Goal: Find specific page/section: Find specific page/section

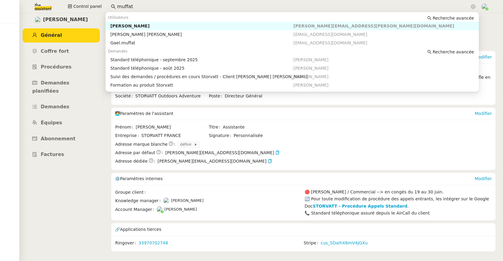
click at [103, 3] on div "Control panel [PERSON_NAME]" at bounding box center [251, 6] width 473 height 13
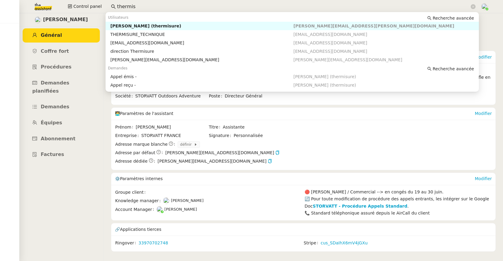
click at [131, 24] on div "[PERSON_NAME] (thermisure)" at bounding box center [201, 25] width 183 height 5
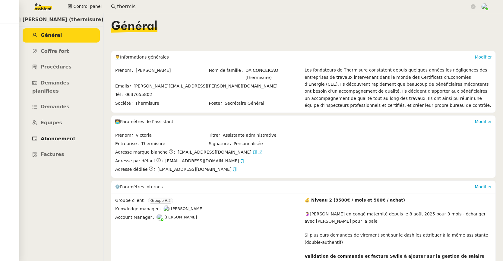
click at [75, 132] on link "Abonnement" at bounding box center [61, 139] width 77 height 14
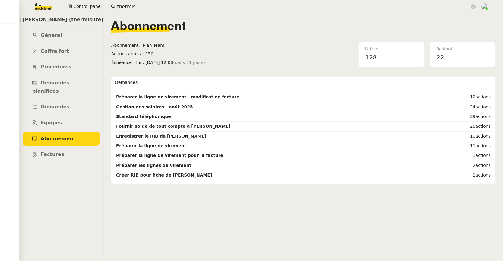
click at [133, 4] on input "thermis" at bounding box center [293, 7] width 353 height 8
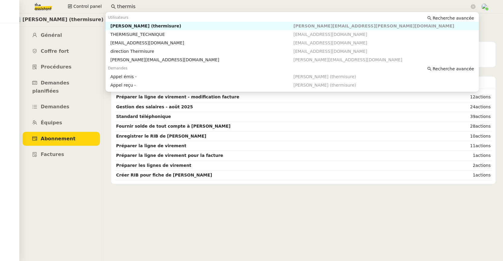
click at [133, 4] on input "thermis" at bounding box center [293, 7] width 353 height 8
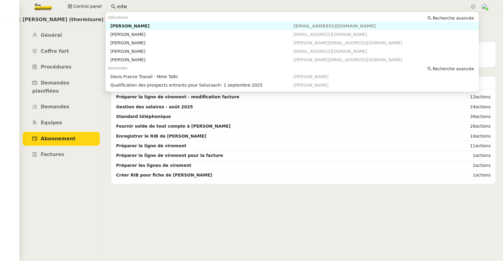
click at [140, 24] on div "[PERSON_NAME]" at bounding box center [201, 25] width 183 height 5
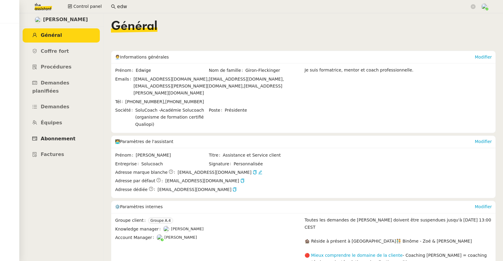
click at [62, 136] on span "Abonnement" at bounding box center [58, 139] width 35 height 6
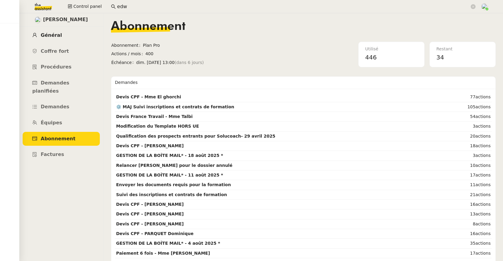
click at [56, 37] on span "Général" at bounding box center [51, 35] width 21 height 6
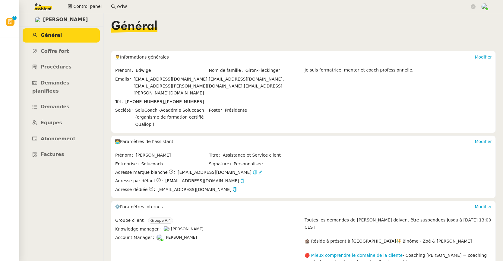
click at [253, 170] on icon "button" at bounding box center [254, 172] width 3 height 4
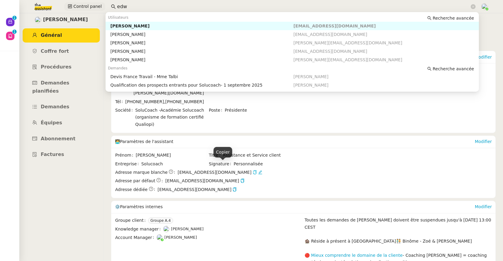
drag, startPoint x: 144, startPoint y: 6, endPoint x: 94, endPoint y: 6, distance: 49.8
click at [94, 6] on div "Control panel edw" at bounding box center [251, 6] width 473 height 13
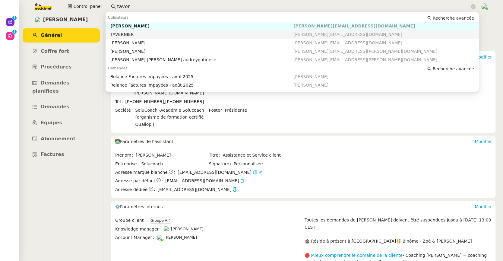
click at [135, 30] on nz-auto-option "TAVERNIER [EMAIL_ADDRESS][DOMAIN_NAME]" at bounding box center [292, 34] width 373 height 8
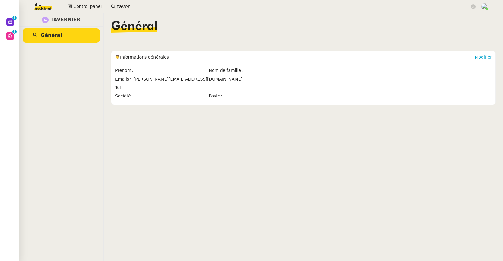
click at [132, 7] on input "taver" at bounding box center [293, 7] width 353 height 8
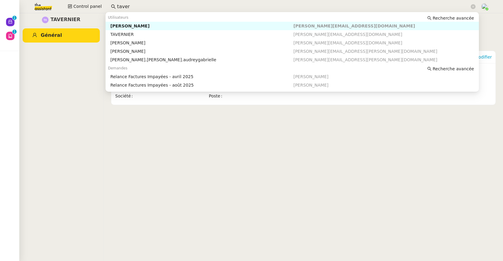
click at [136, 27] on div "[PERSON_NAME]" at bounding box center [201, 25] width 183 height 5
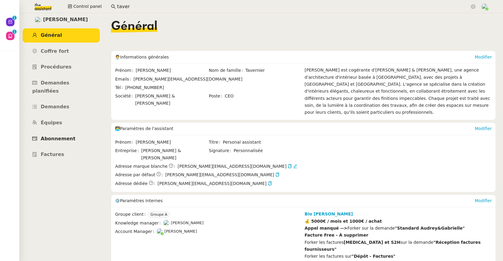
click at [61, 132] on link "Abonnement" at bounding box center [61, 139] width 77 height 14
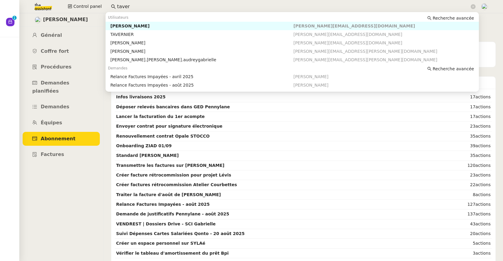
drag, startPoint x: 148, startPoint y: 6, endPoint x: 104, endPoint y: 6, distance: 43.7
click at [104, 6] on div "Control panel taver" at bounding box center [251, 6] width 473 height 13
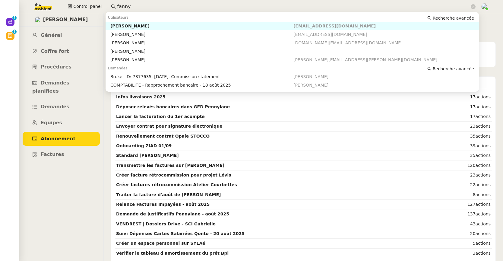
click at [141, 24] on div "[PERSON_NAME]" at bounding box center [201, 25] width 183 height 5
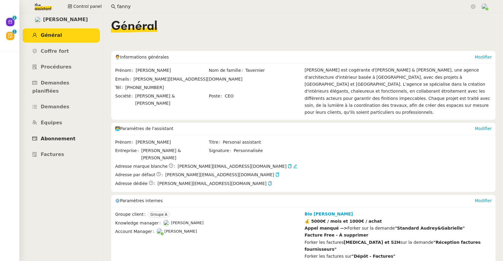
click at [69, 136] on span "Abonnement" at bounding box center [58, 139] width 35 height 6
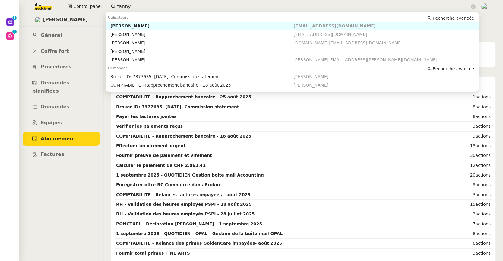
drag, startPoint x: 123, startPoint y: 8, endPoint x: 110, endPoint y: 8, distance: 13.3
click at [110, 8] on nz-input-group "fanny" at bounding box center [293, 6] width 371 height 9
click at [116, 23] on div "[PERSON_NAME]" at bounding box center [201, 25] width 183 height 5
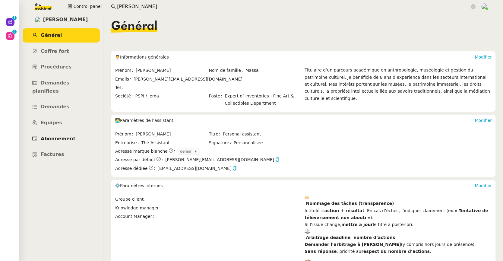
click at [62, 136] on span "Abonnement" at bounding box center [58, 139] width 35 height 6
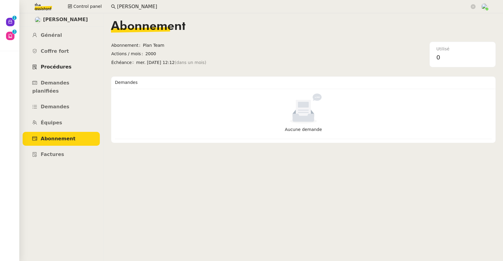
click at [48, 67] on span "Procédures" at bounding box center [56, 67] width 31 height 6
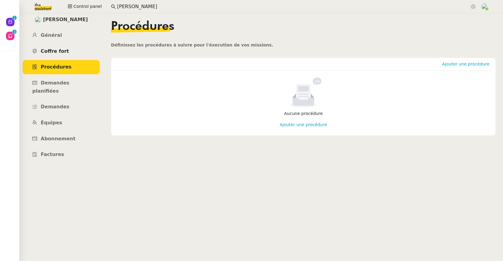
click at [51, 54] on link "Coffre fort" at bounding box center [61, 51] width 77 height 14
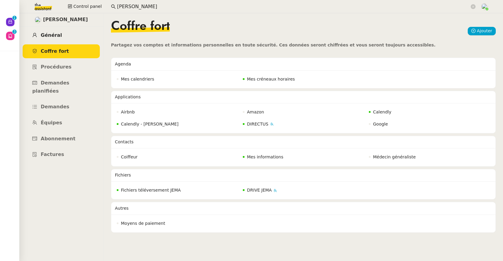
click at [54, 39] on link "Général" at bounding box center [61, 35] width 77 height 14
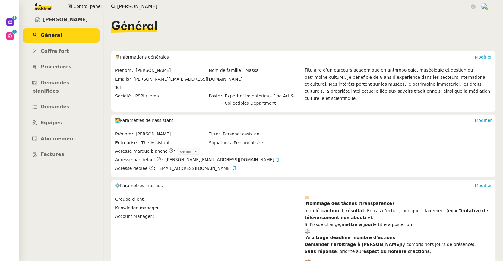
click at [143, 7] on input "[PERSON_NAME]" at bounding box center [293, 7] width 353 height 8
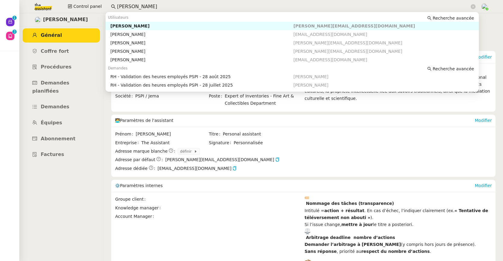
click at [143, 7] on input "[PERSON_NAME]" at bounding box center [293, 7] width 353 height 8
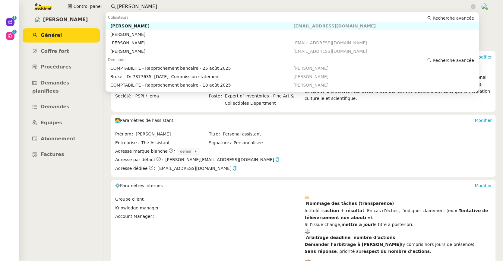
click at [150, 23] on nz-auto-option "[PERSON_NAME] [PERSON_NAME][EMAIL_ADDRESS][DOMAIN_NAME]" at bounding box center [292, 26] width 373 height 8
type input "[PERSON_NAME]"
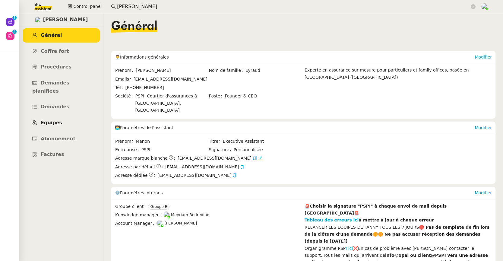
click at [56, 120] on span "Équipes" at bounding box center [51, 123] width 21 height 6
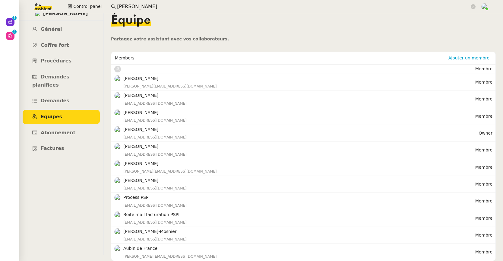
scroll to position [10, 0]
